Goal: Navigation & Orientation: Find specific page/section

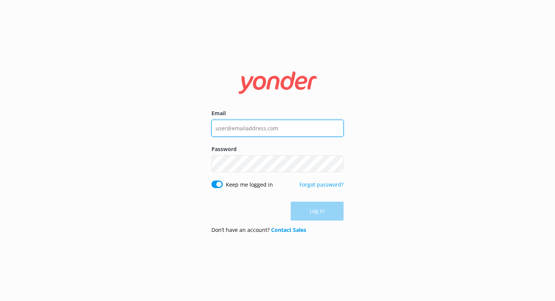
type input "[EMAIL_ADDRESS][DOMAIN_NAME]"
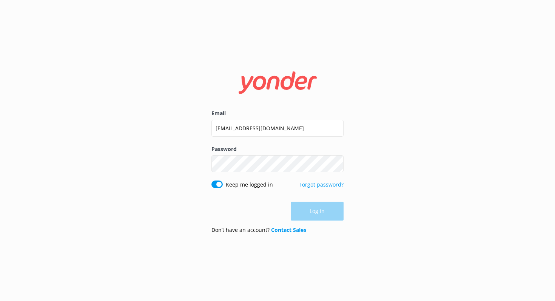
click at [317, 207] on div "Log in" at bounding box center [278, 211] width 132 height 19
click at [317, 208] on button "Log in" at bounding box center [317, 211] width 53 height 19
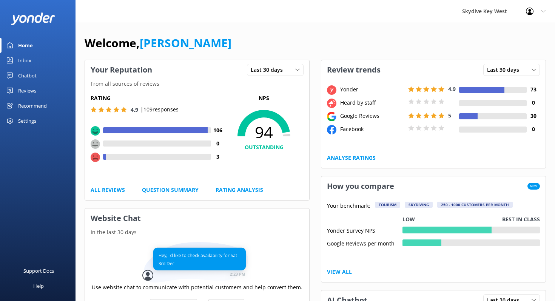
click at [27, 88] on div "Reviews" at bounding box center [27, 90] width 18 height 15
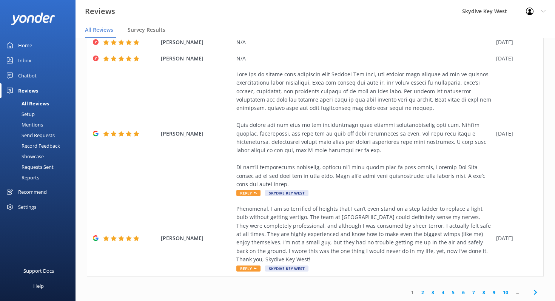
scroll to position [15, 0]
